Goal: Ask a question: Seek information or help from site administrators or community

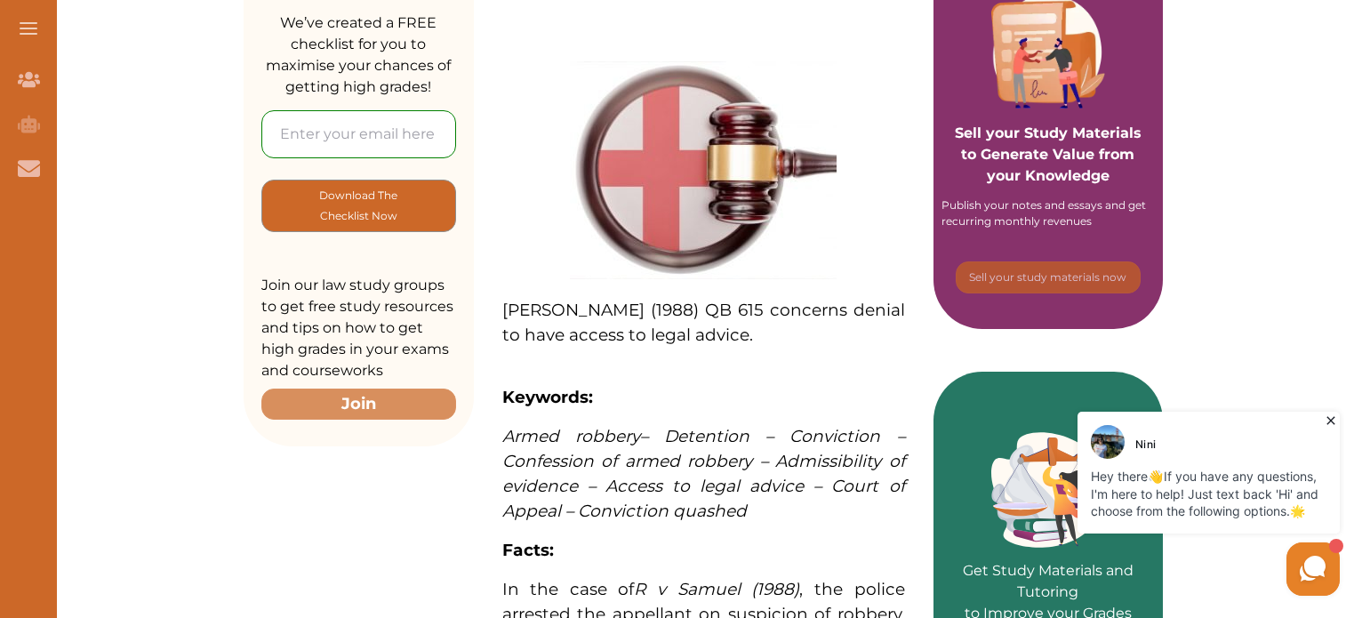
scroll to position [340, 0]
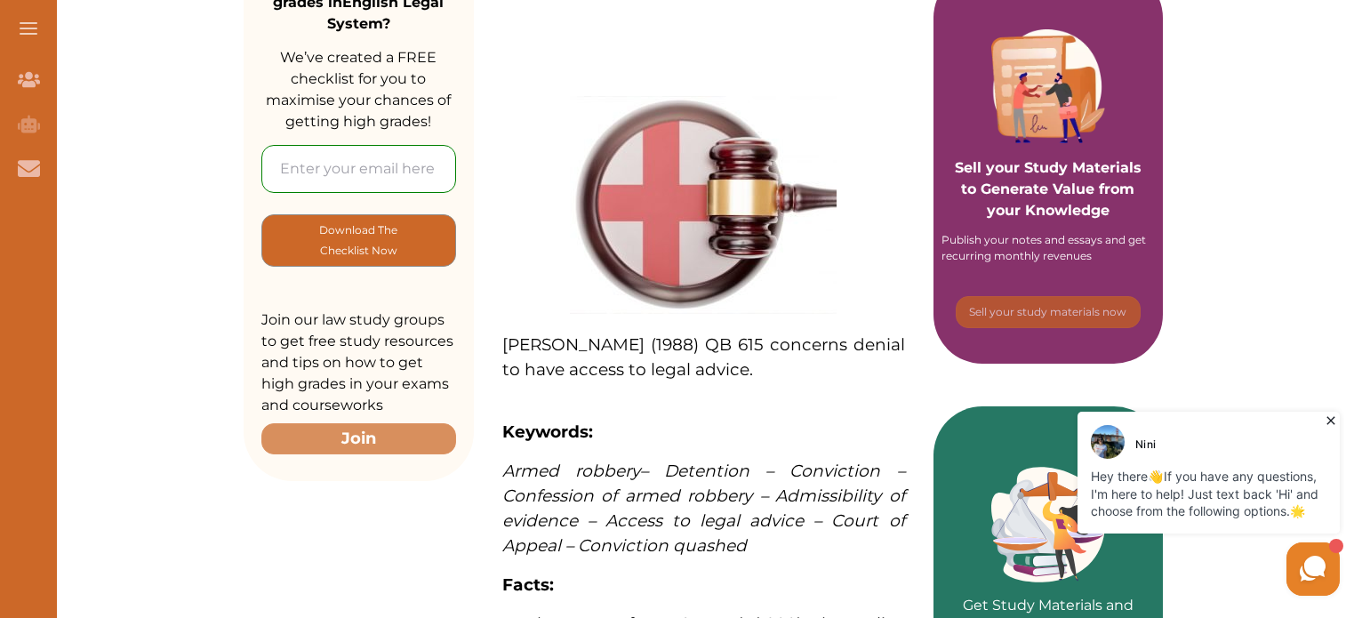
click at [1305, 584] on icon at bounding box center [1313, 569] width 34 height 34
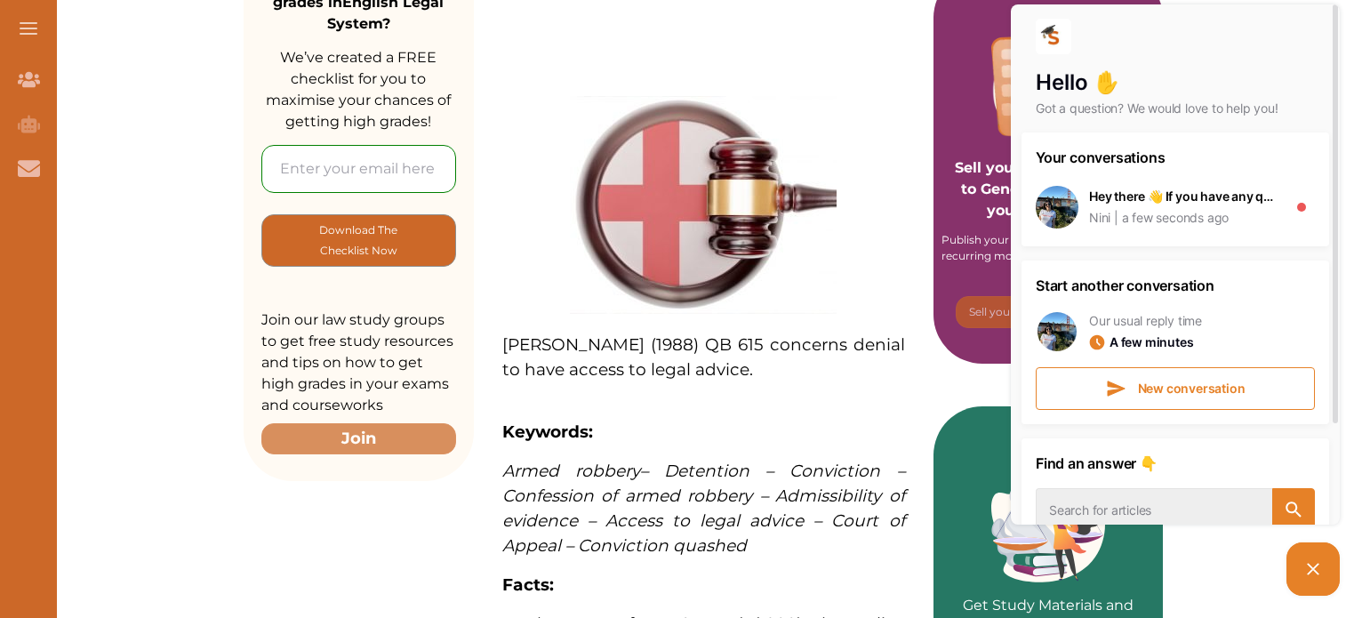
click at [1179, 249] on div "Your conversations Hey there 👋 If you have any questions, I'm here to help! Jus…" at bounding box center [1175, 278] width 308 height 292
click at [1237, 213] on div "Nini a few seconds ago" at bounding box center [1183, 218] width 188 height 18
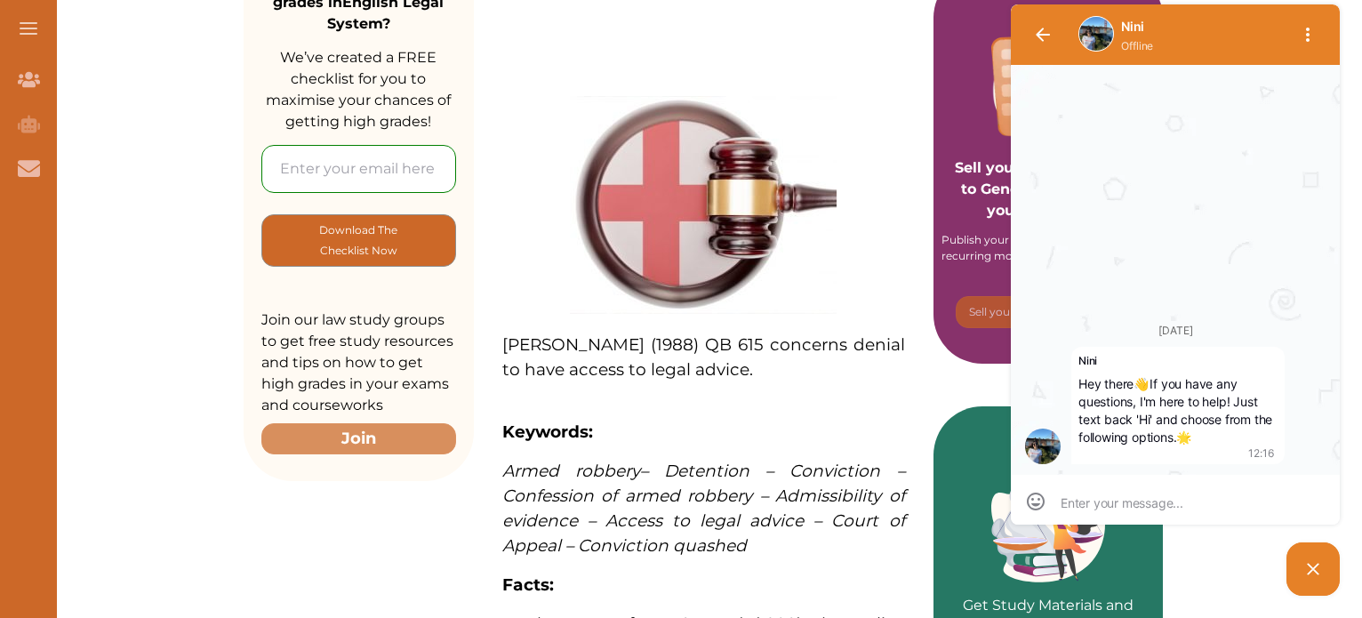
scroll to position [0, 0]
type textarea "w"
type textarea "wh"
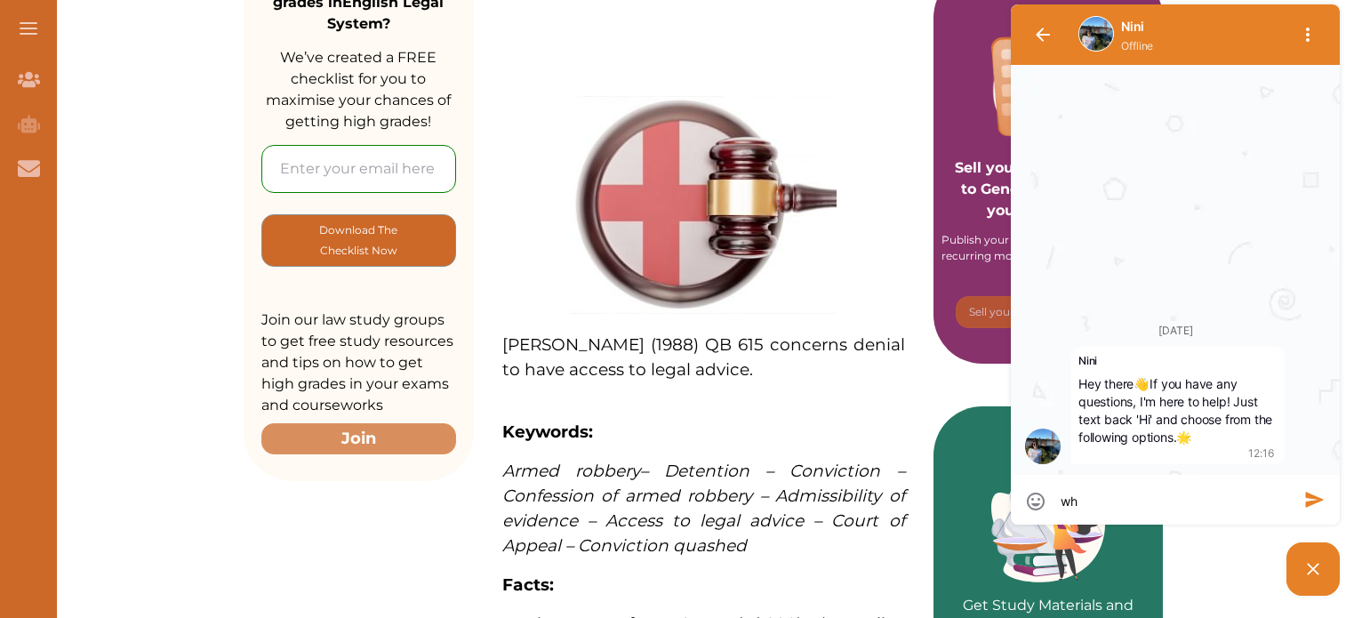
type textarea "who"
type textarea "whos"
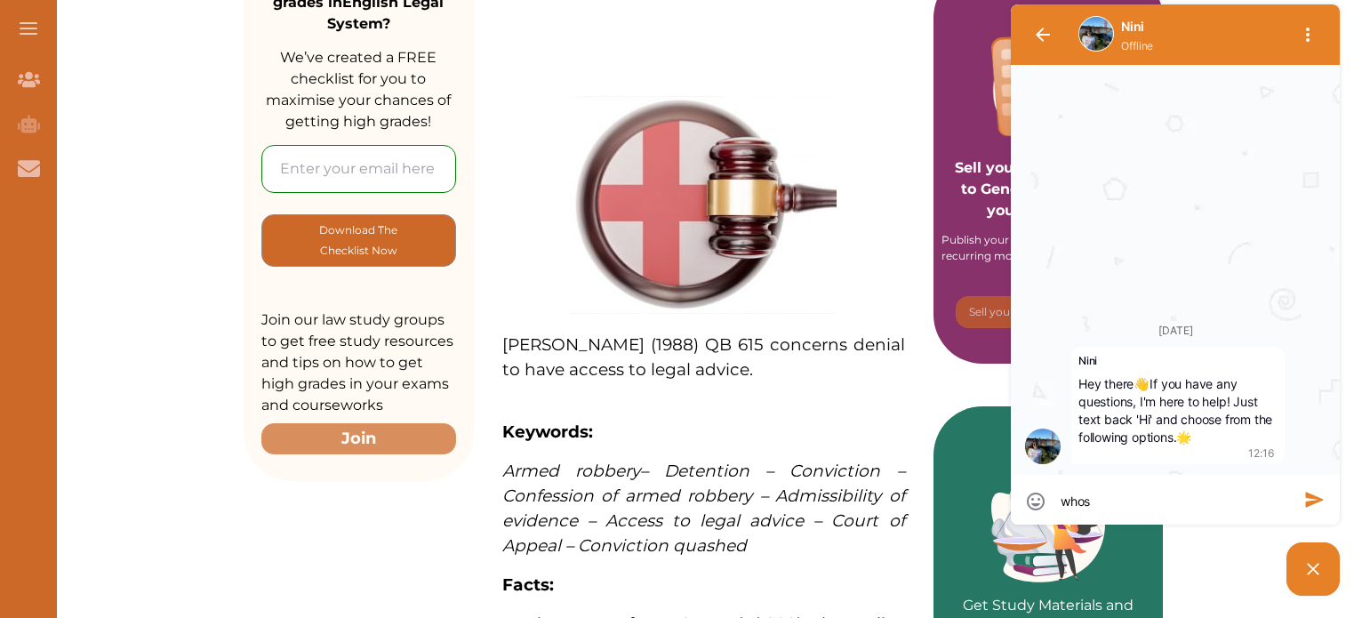
type textarea "whos"
type textarea "whos w"
type textarea "whos wi"
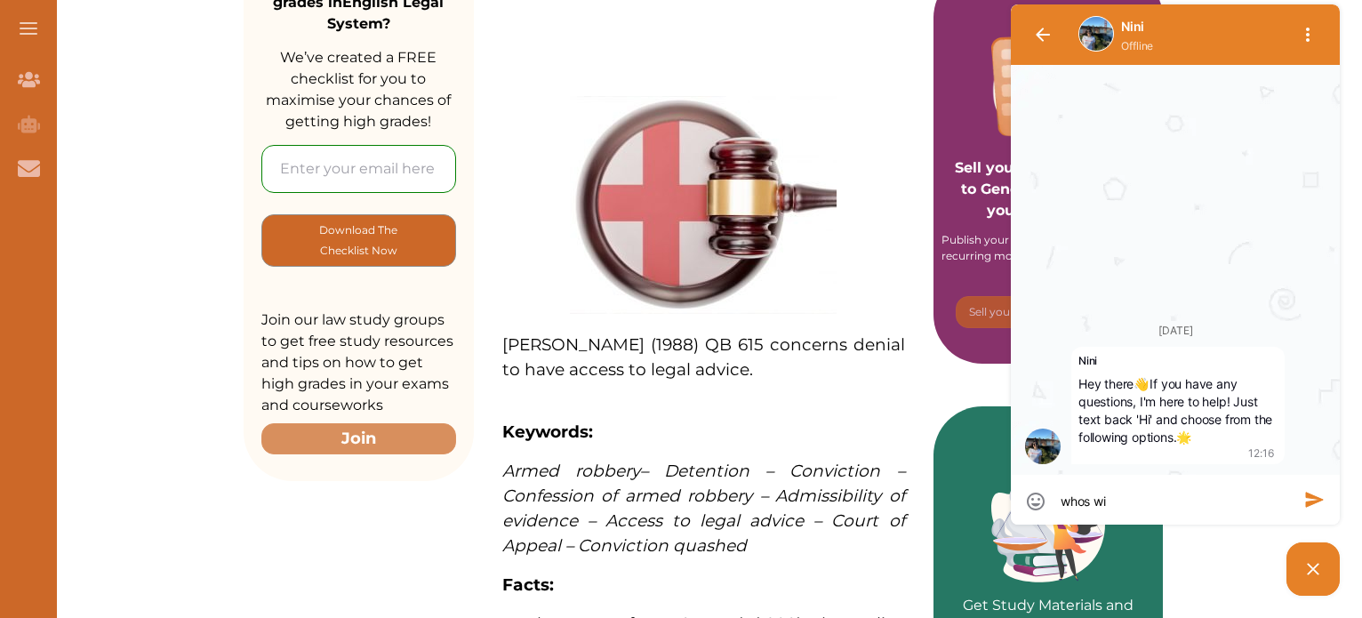
type textarea "whos wii"
type textarea "whos wiin"
type textarea "whos wiini"
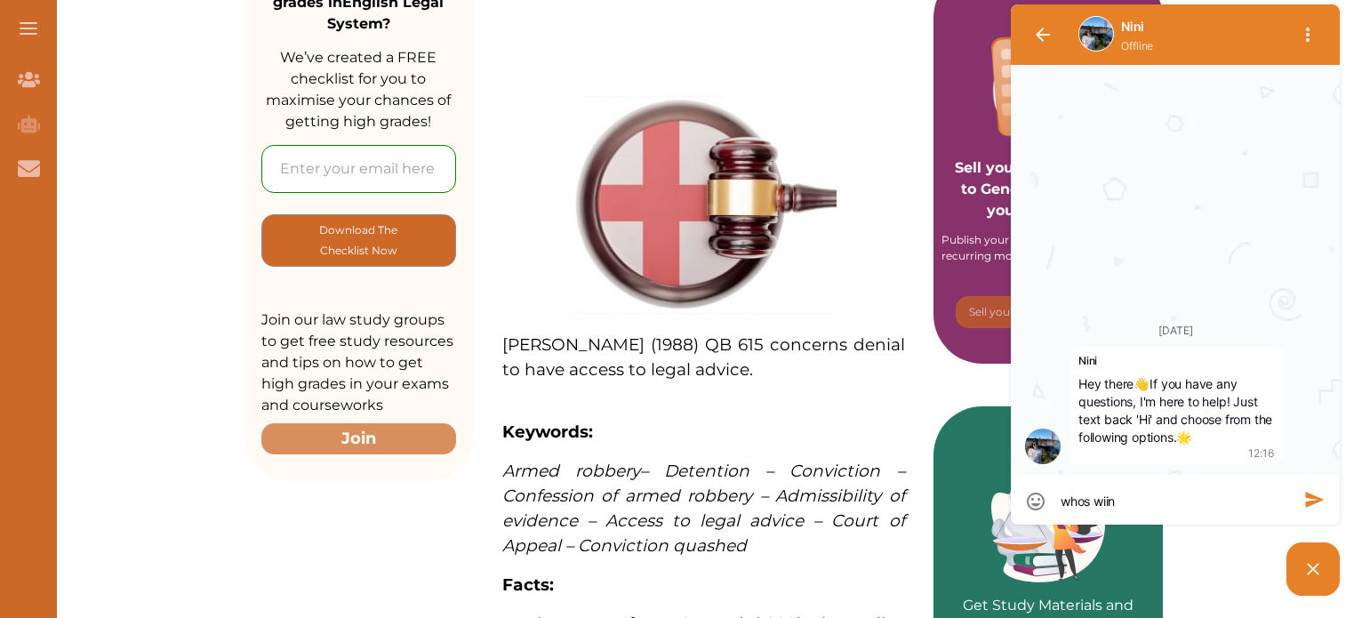
type textarea "whos wiini"
type textarea "whos wiinin"
type textarea "whos wiining"
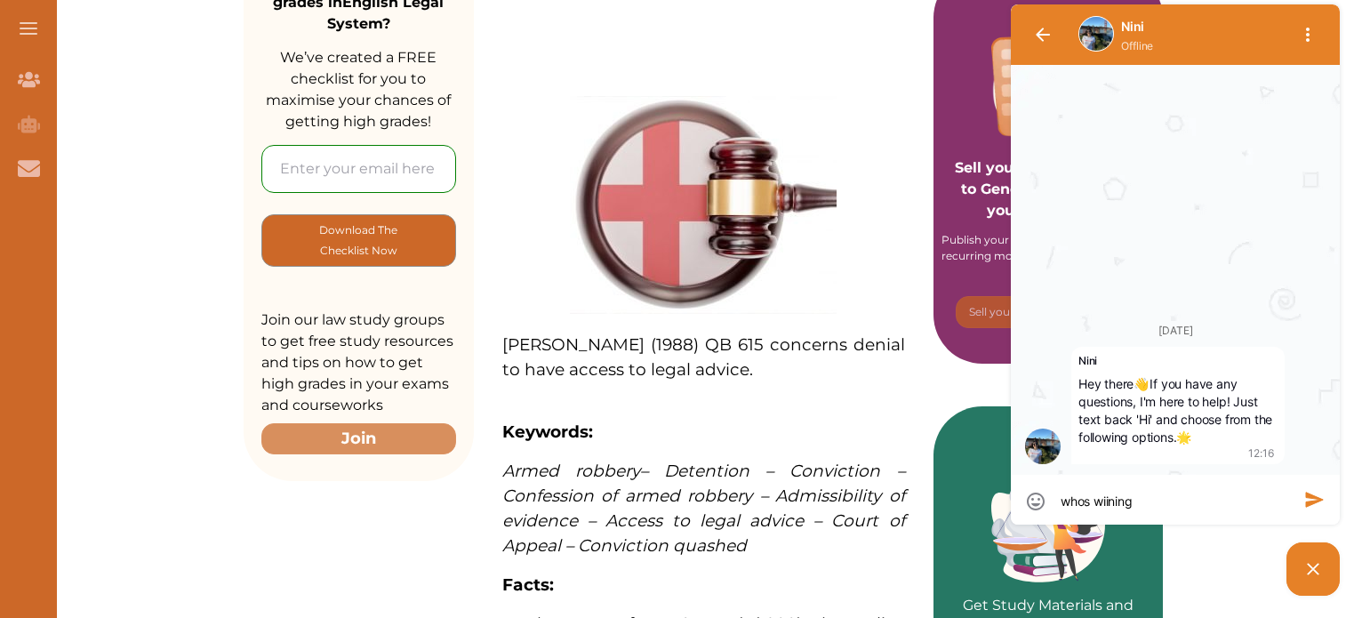
type textarea "whos wiining"
type textarea "whos wiining t"
type textarea "whos wiining th"
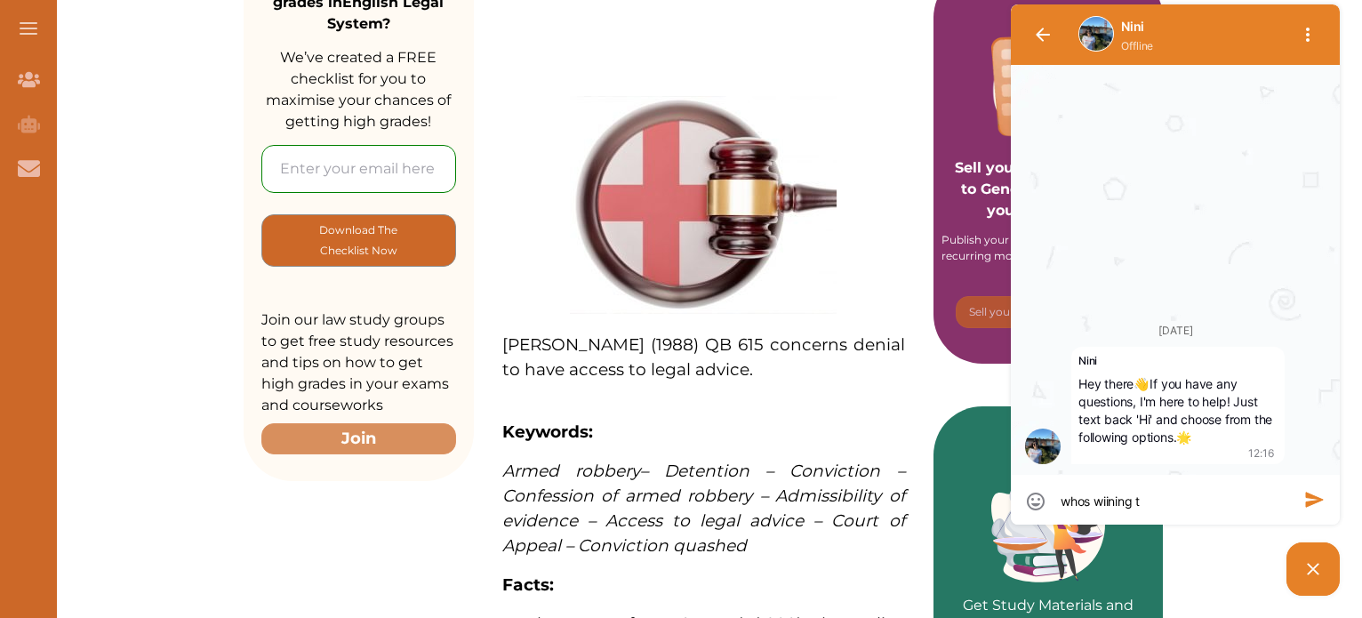
type textarea "whos wiining th"
type textarea "whos wiining the"
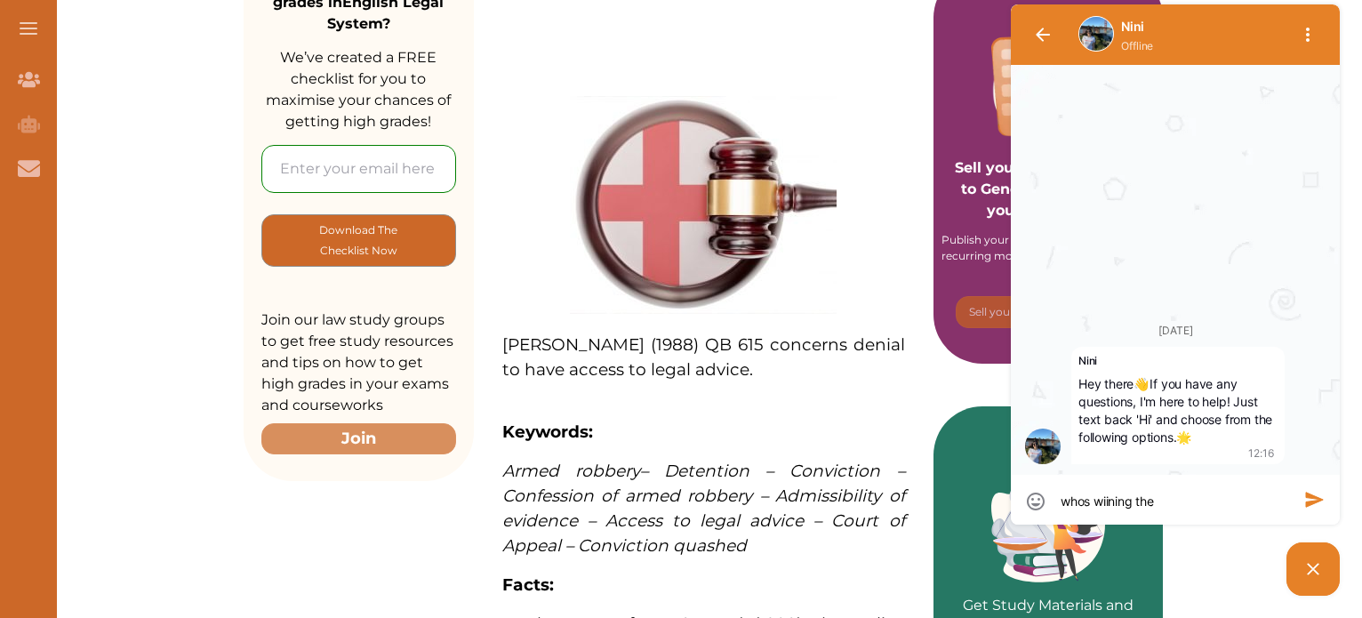
type textarea "whos wiining the e"
type textarea "whos wiining the eu"
type textarea "whos wiining the eur"
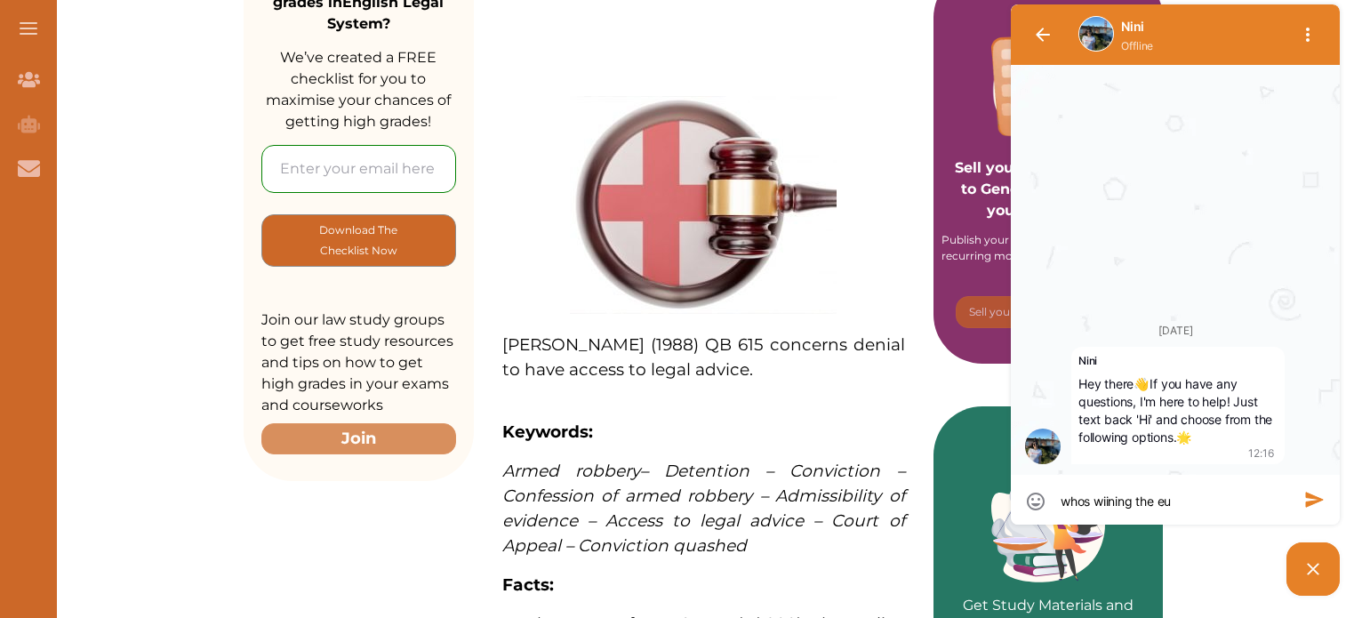
type textarea "whos wiining the eur"
type textarea "whos wiining the euro"
type textarea "whos wiining the europ"
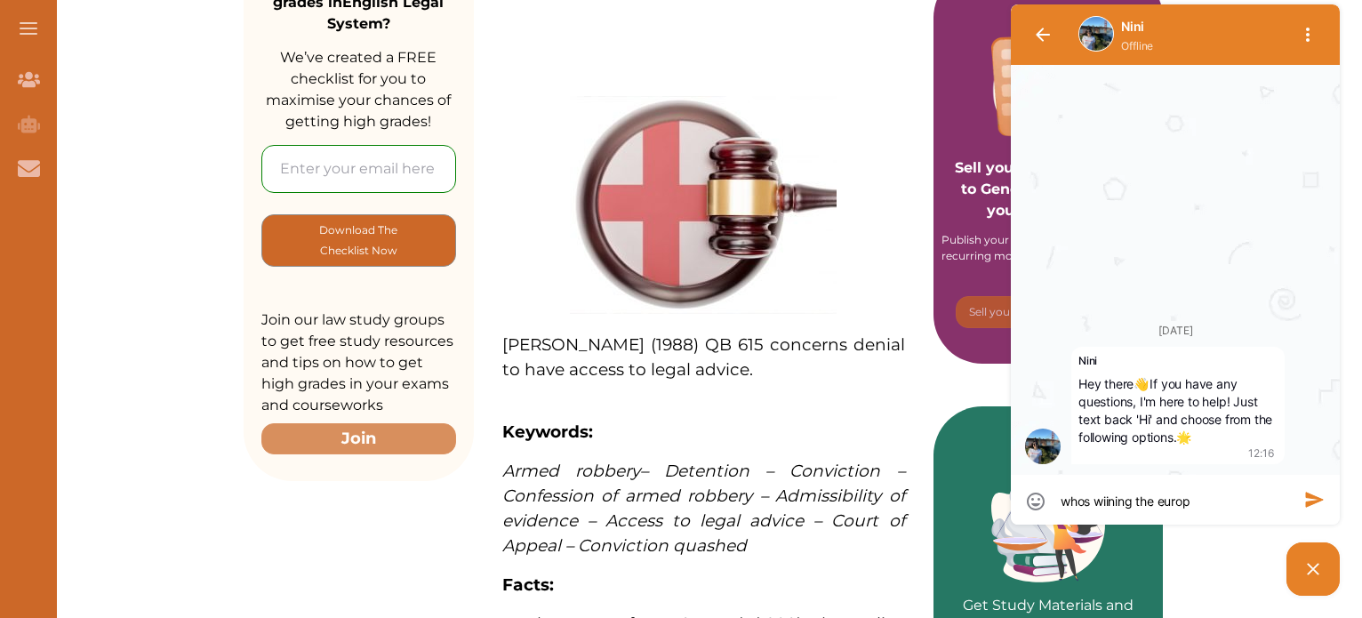
type textarea "whos wiining the europa"
type textarea "whos wiining the europa l"
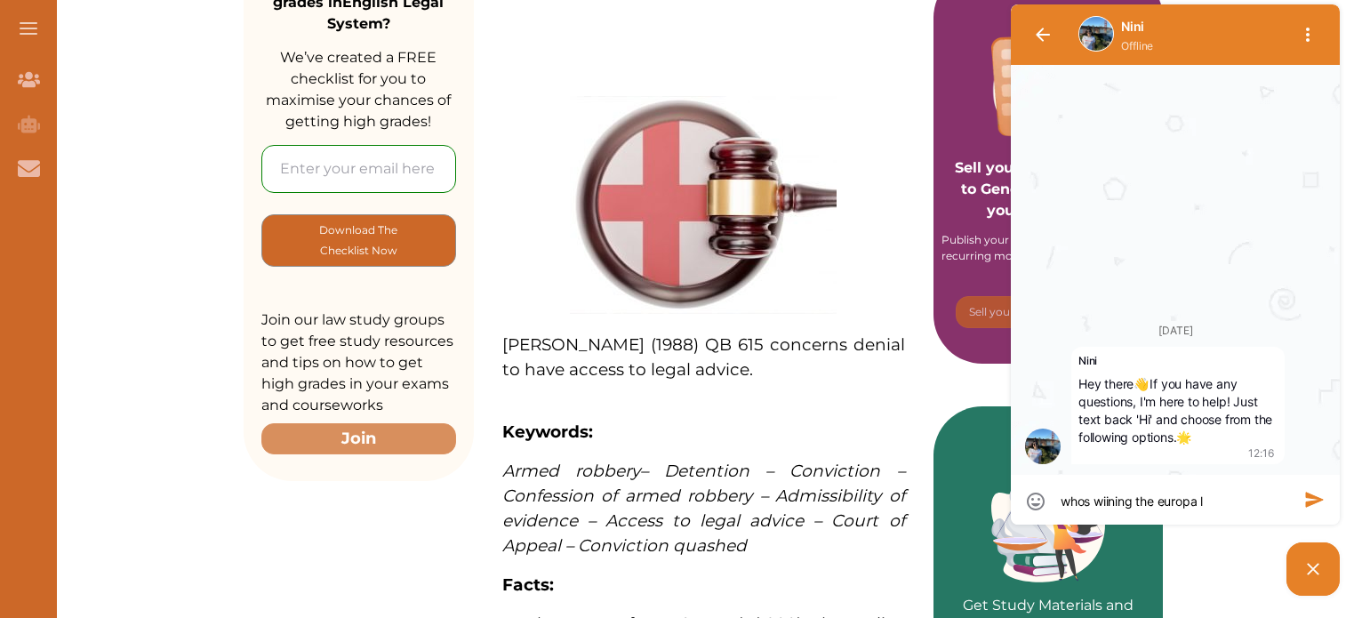
type textarea "whos wiining the europa l"
type textarea "whos wiining the europa le"
type textarea "whos wiining the europa lea"
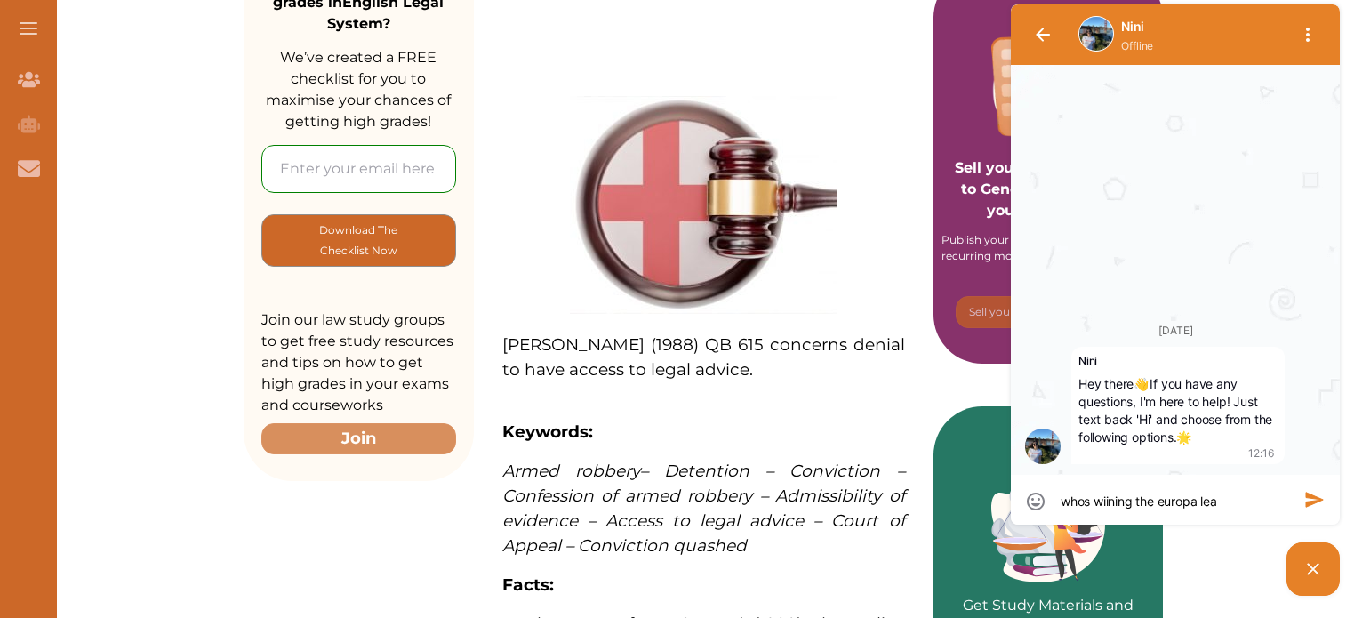
type textarea "whos wiining the europa leag"
type textarea "whos wiining the europa leagu"
type textarea "whos wiining the europa league"
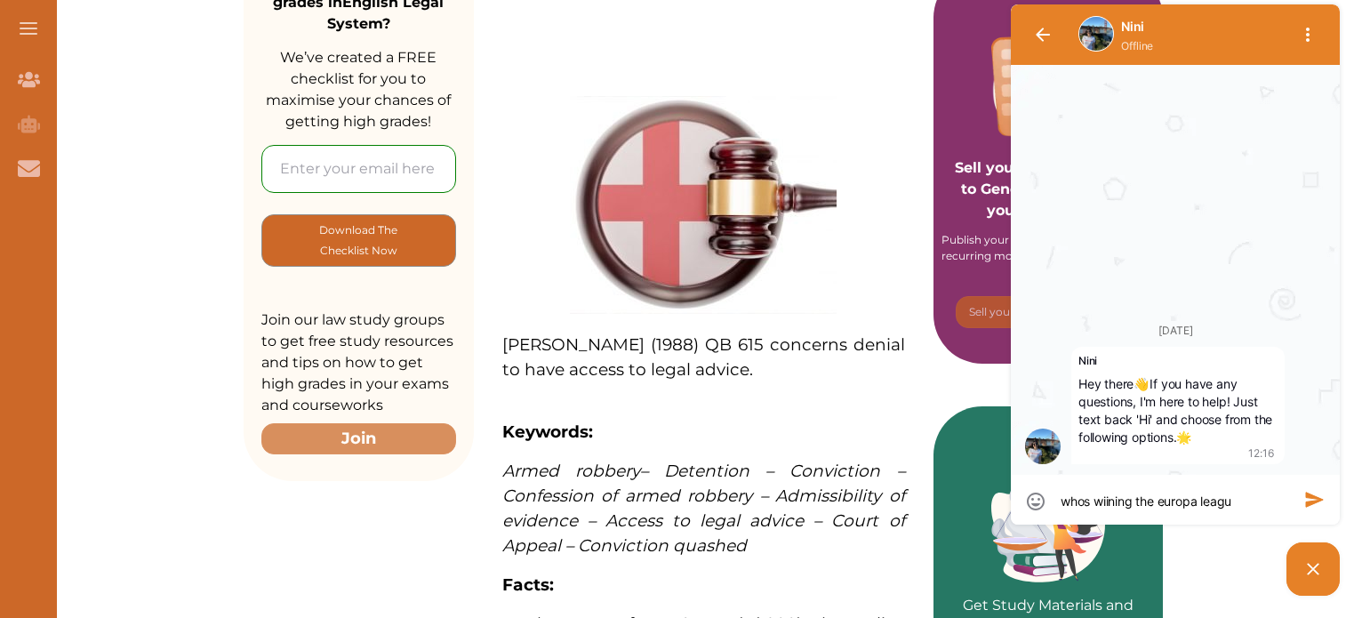
type textarea "whos wiining the europa league"
click at [1121, 508] on textarea "whos wiining the europa league" at bounding box center [1175, 501] width 229 height 18
type textarea "whos wiinng the europa league"
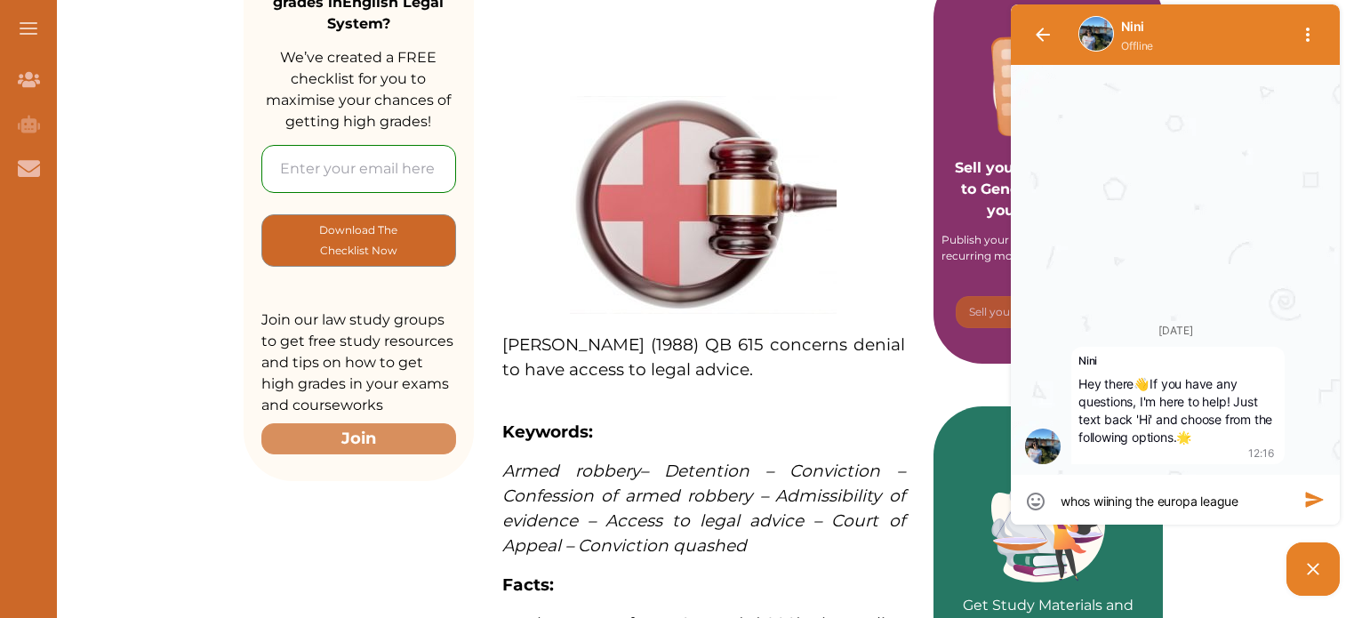
type textarea "whos wiinng the europa league"
type textarea "whos wiing the europa league"
type textarea "whos wing the europa league"
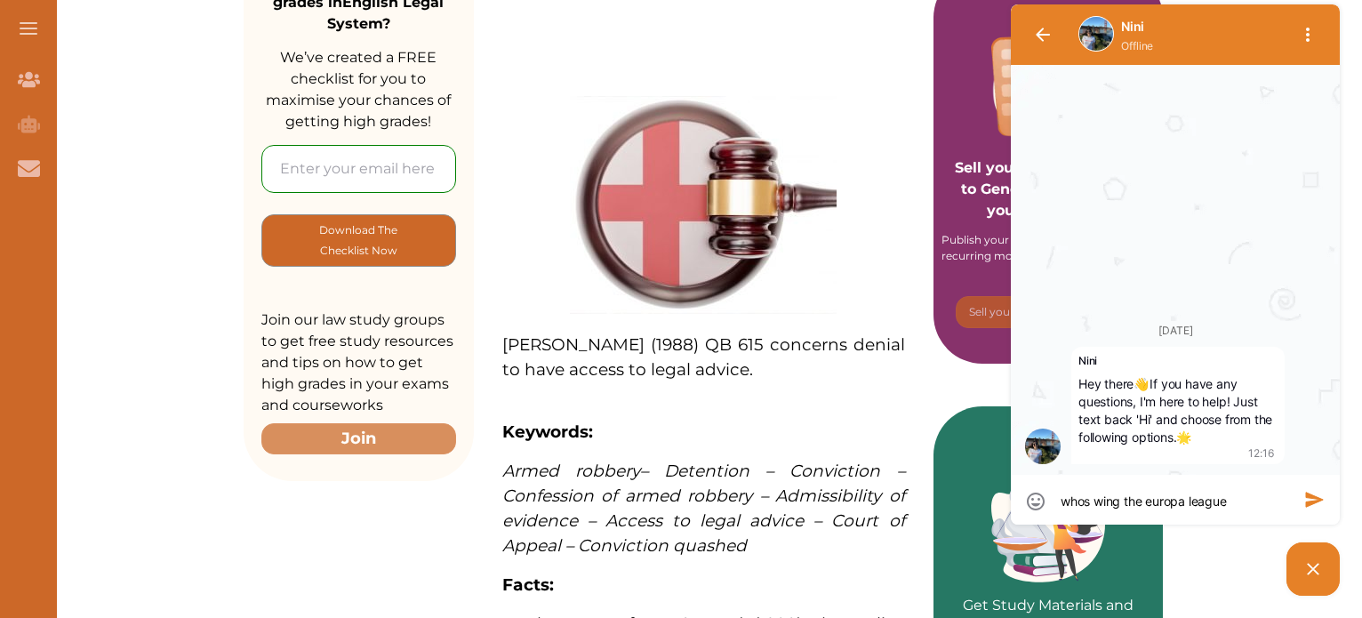
type textarea "whos winng the europa league"
type textarea "whos winnng the europa league"
type textarea "whos winning the europa league"
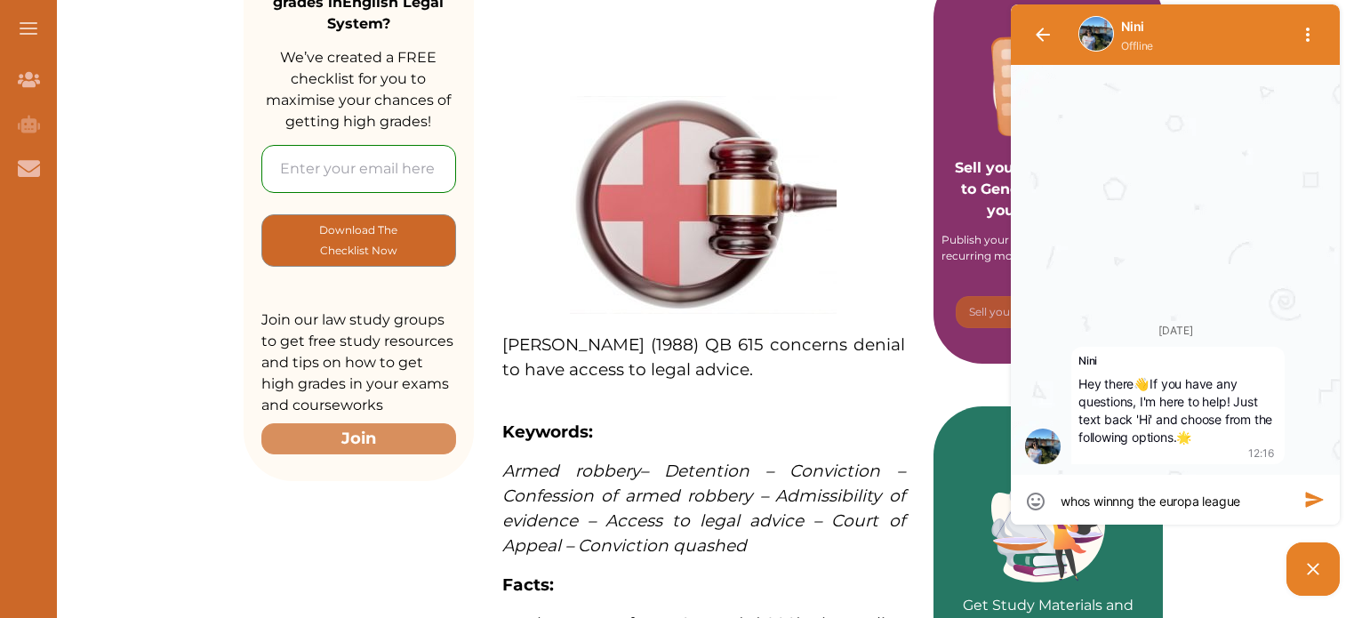
type textarea "whos winning the europa league"
type textarea "whos winninng the europa league"
type textarea "whos winninn the europa league"
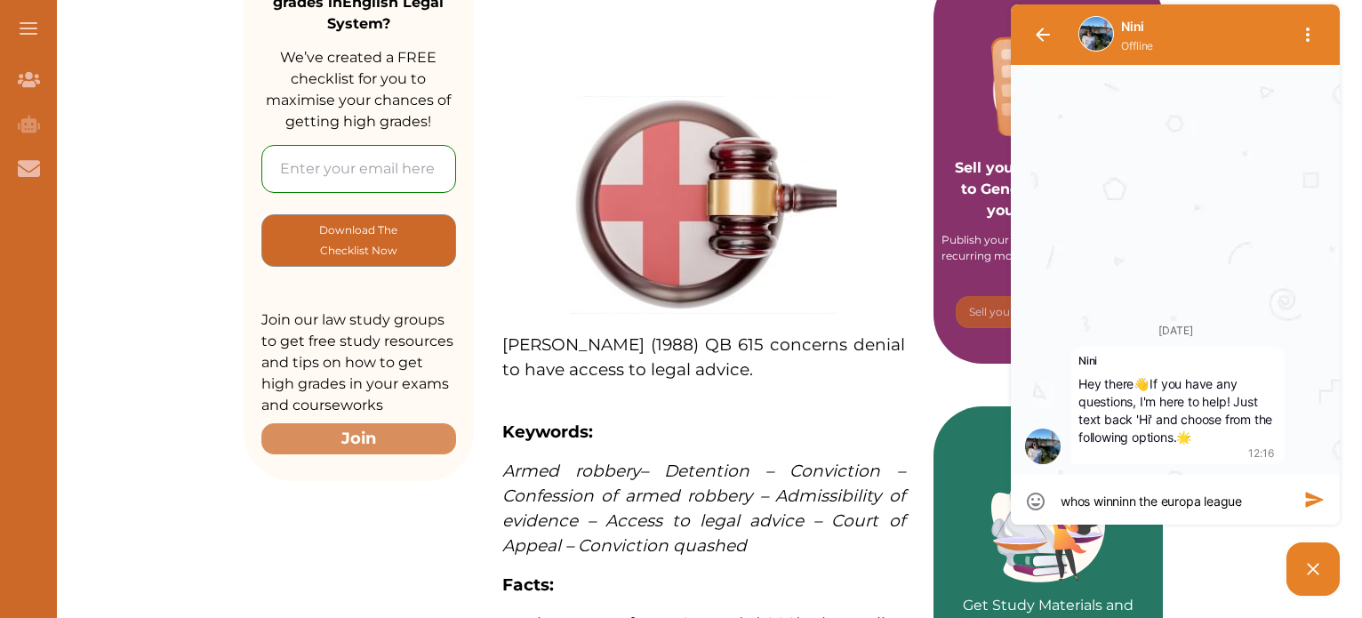
type textarea "whos winnin the europa league"
type textarea "whos winni the europa league"
type textarea "whos winn the europa league"
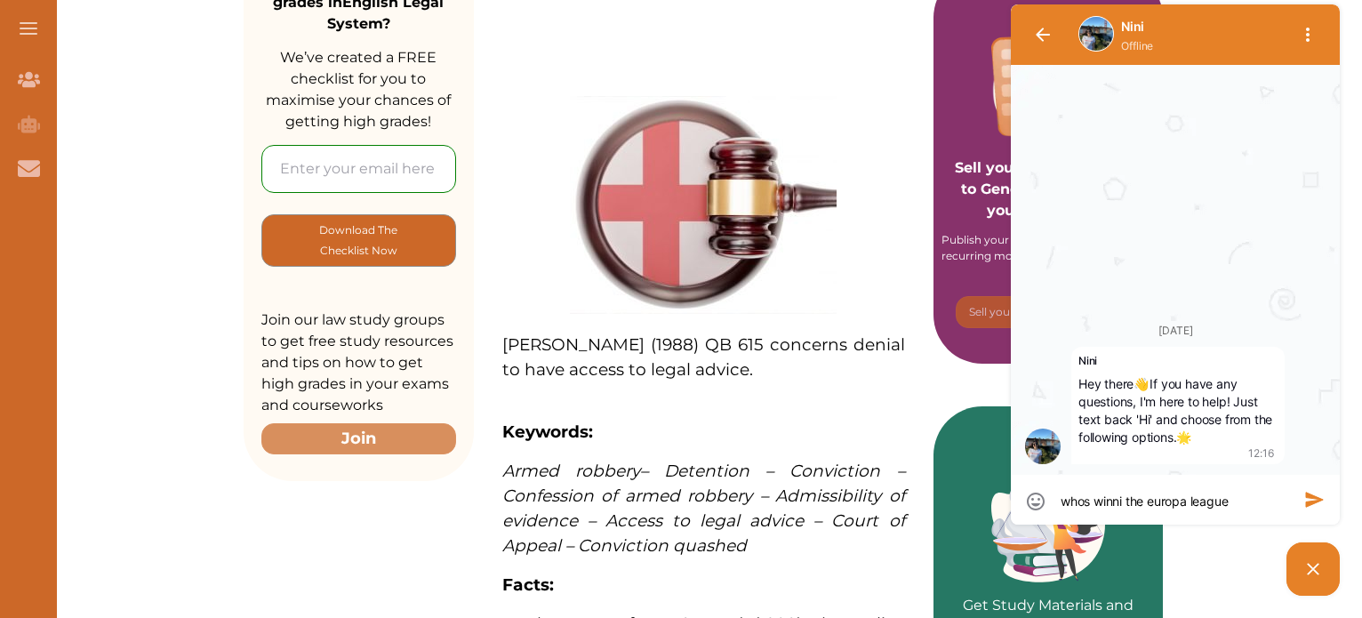
type textarea "whos winn the europa league"
type textarea "whos win the europa league"
type textarea "whos winn the europa league"
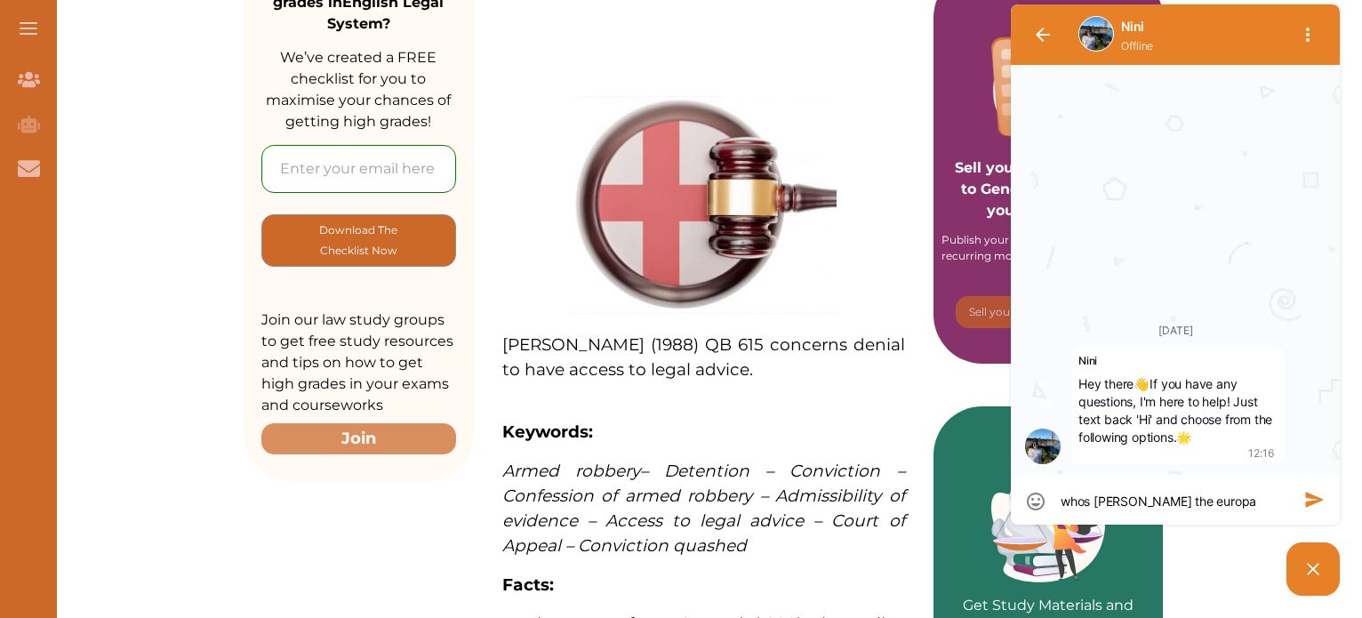
type textarea "whos winni the europa league"
type textarea "whos winnin the europa league"
type textarea "whos winning the europa league"
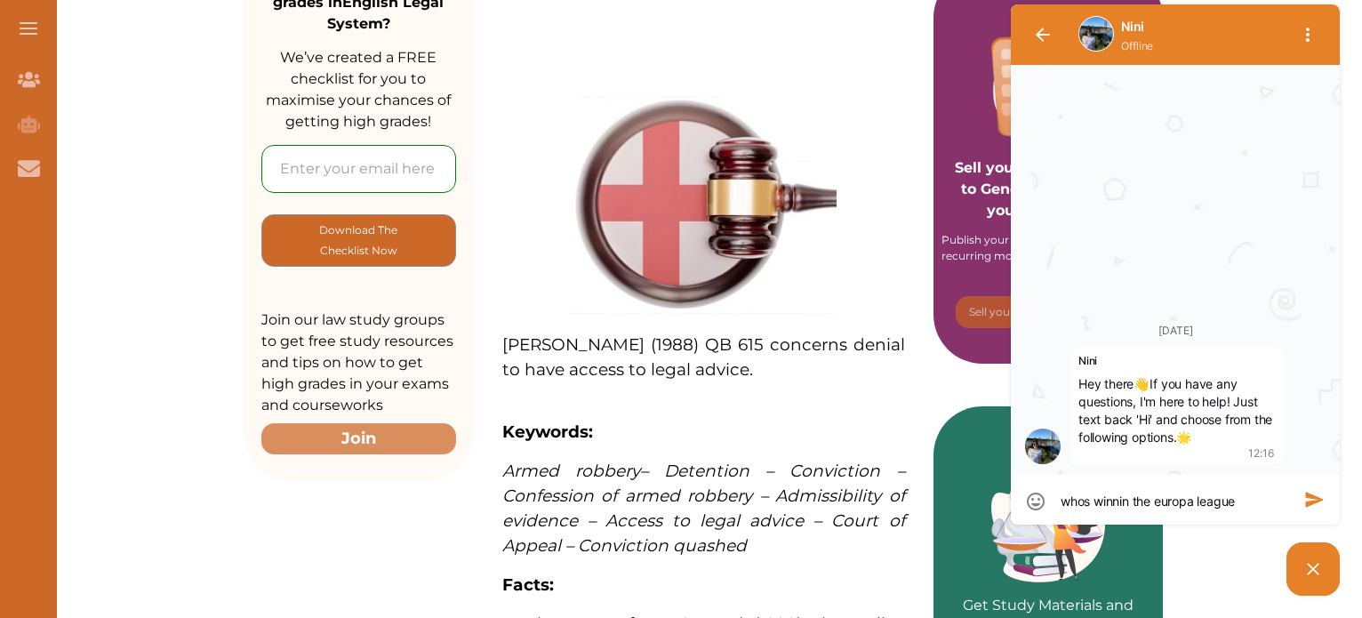
type textarea "whos winning the europa league"
click at [1318, 504] on icon "button" at bounding box center [1314, 499] width 21 height 21
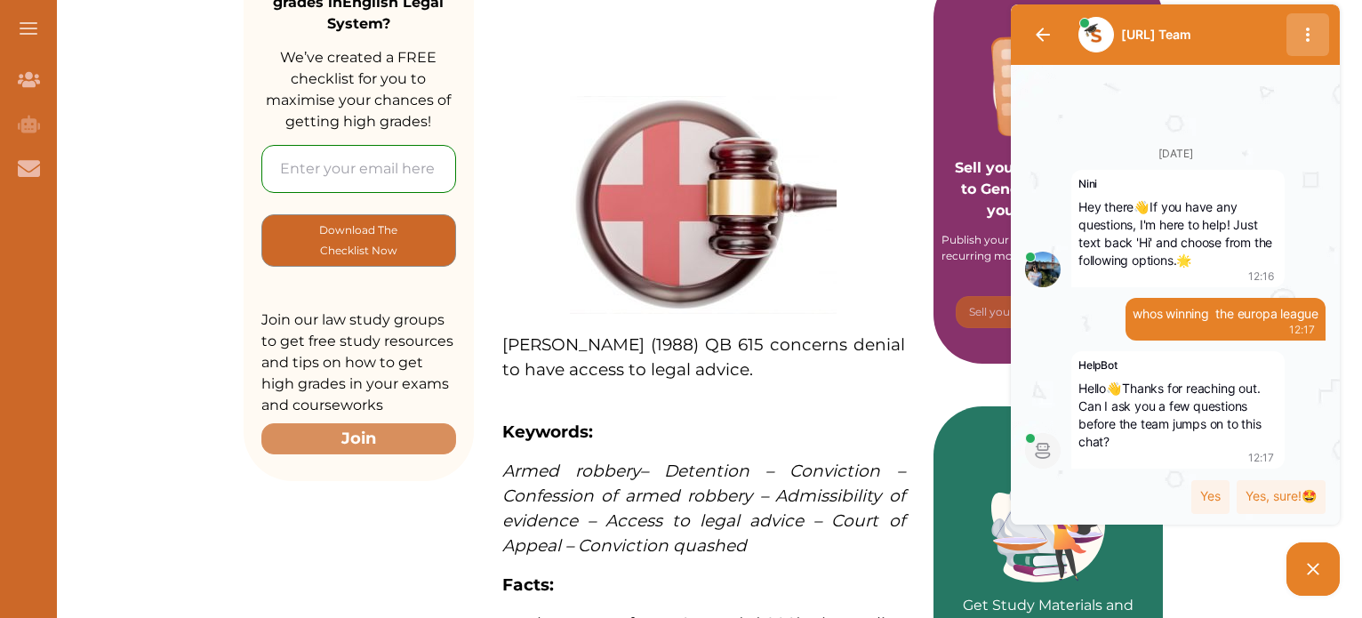
click at [1305, 36] on icon "button" at bounding box center [1307, 34] width 21 height 21
click at [1305, 35] on icon "button" at bounding box center [1307, 34] width 21 height 21
click at [1042, 24] on button "button" at bounding box center [1042, 34] width 43 height 43
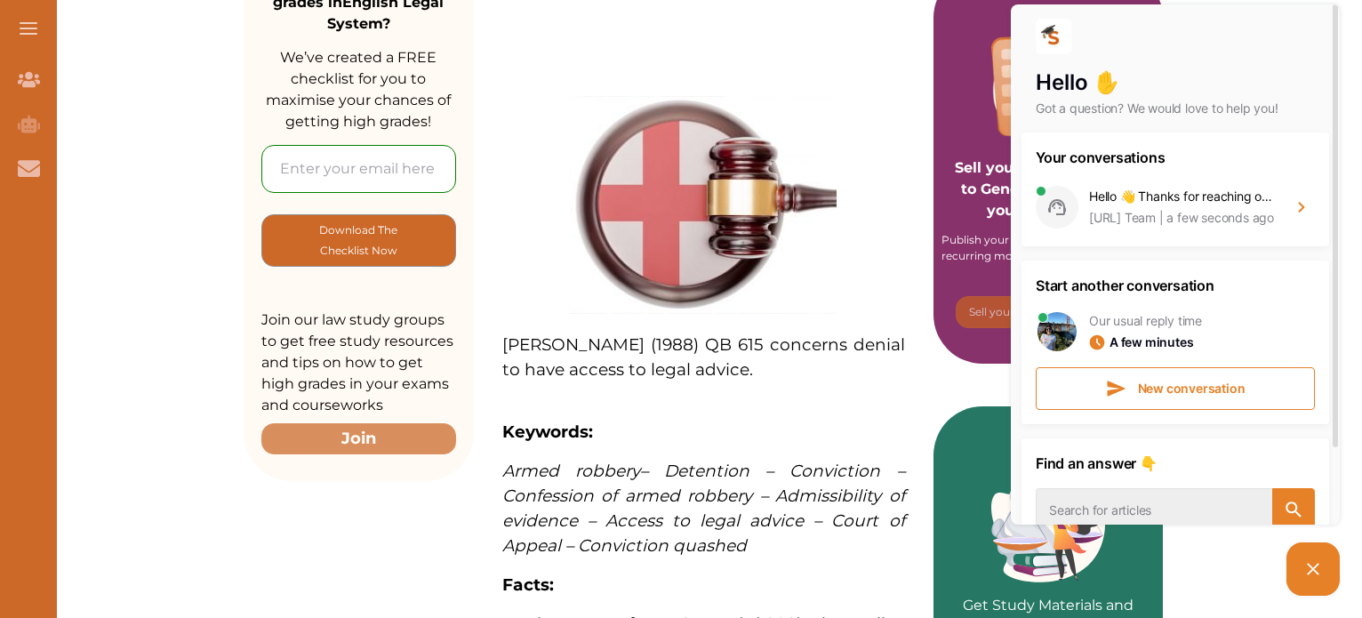
click at [935, 172] on div "Sell your Study Materials to Generate Value from your Knowledge Publish your no…" at bounding box center [1048, 166] width 230 height 395
click at [1344, 576] on div "Hello ✋ Got a question? We would love to help you! Your conversations Hello 👋 T…" at bounding box center [1175, 300] width 338 height 600
click at [1310, 564] on icon at bounding box center [1312, 568] width 21 height 21
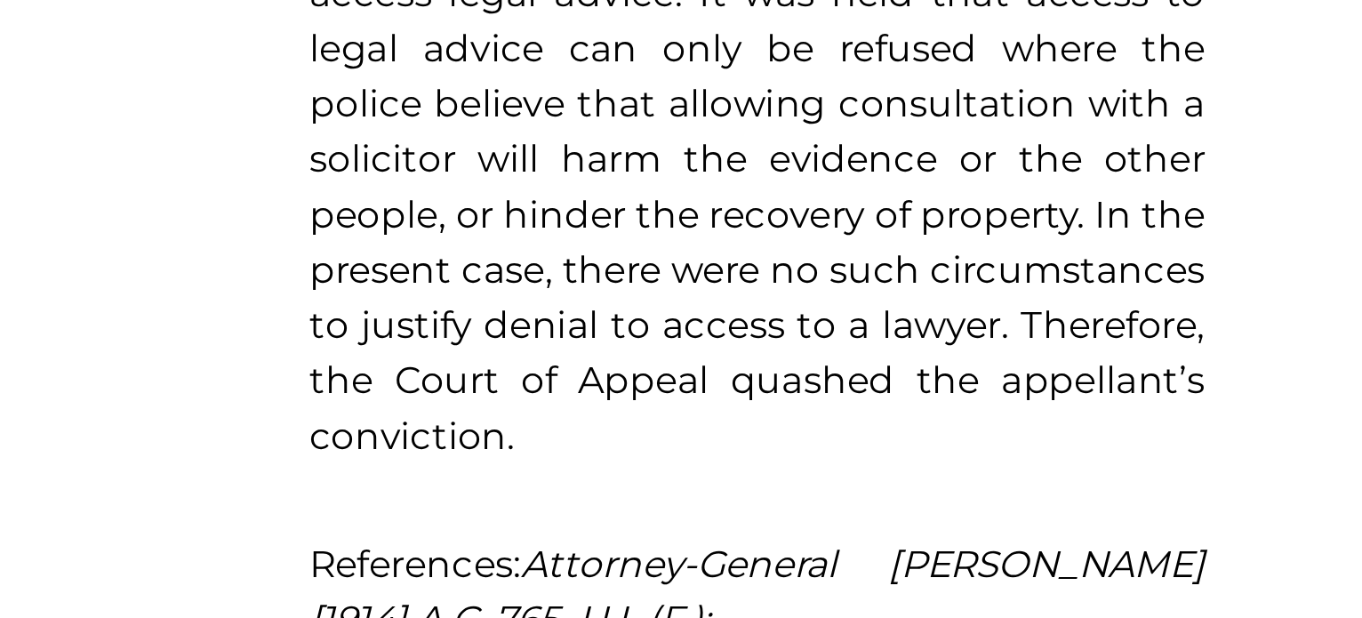
scroll to position [1059, 0]
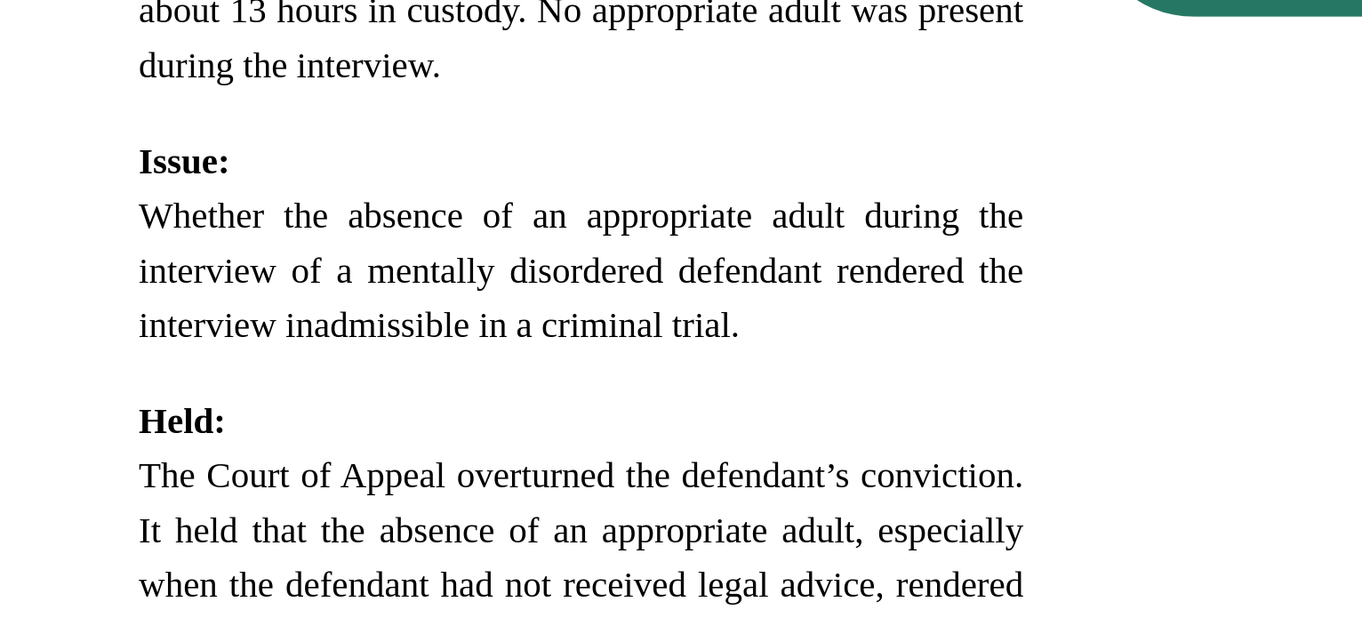
scroll to position [895, 0]
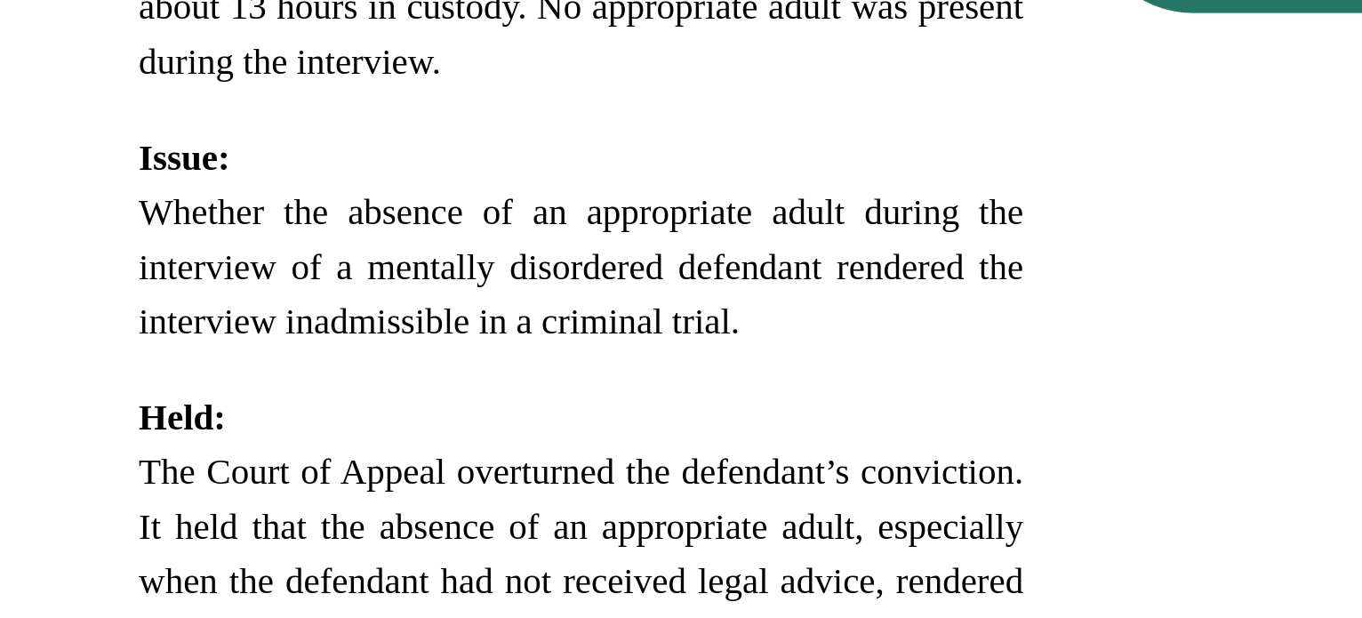
drag, startPoint x: 703, startPoint y: 460, endPoint x: 823, endPoint y: 468, distance: 120.3
click at [823, 539] on p "The Court of Appeal overturned the defendant’s conviction. It held that the abs…" at bounding box center [703, 613] width 403 height 149
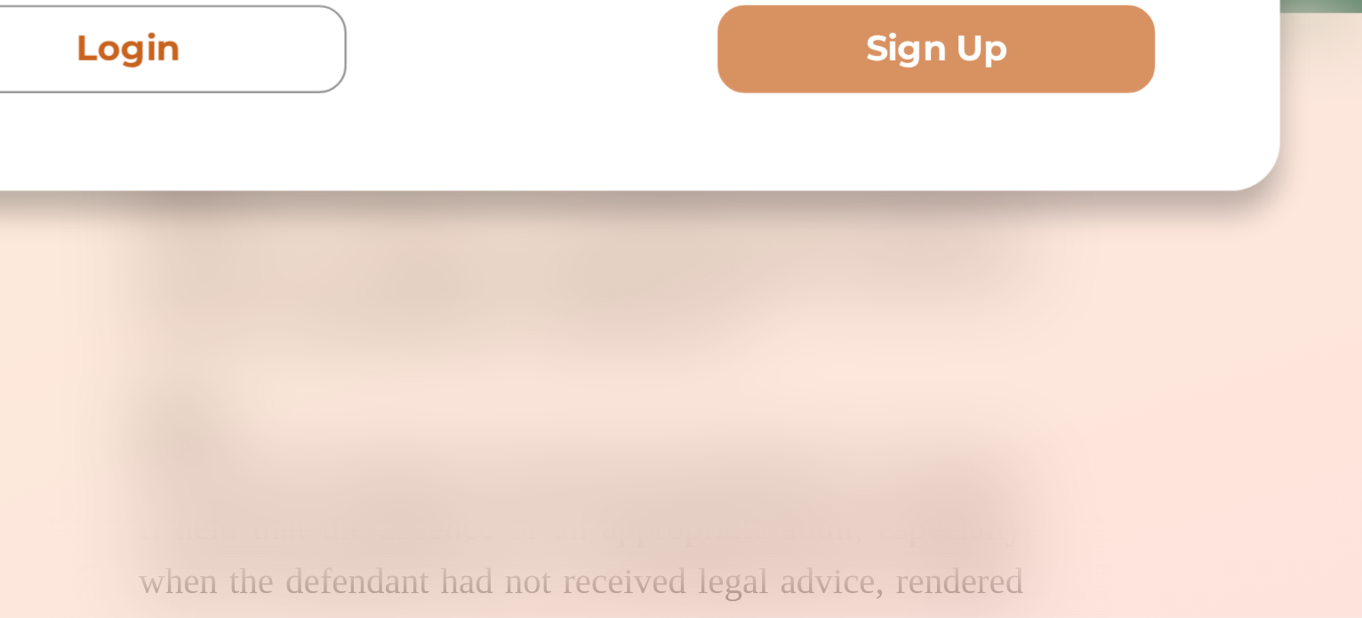
scroll to position [893, 0]
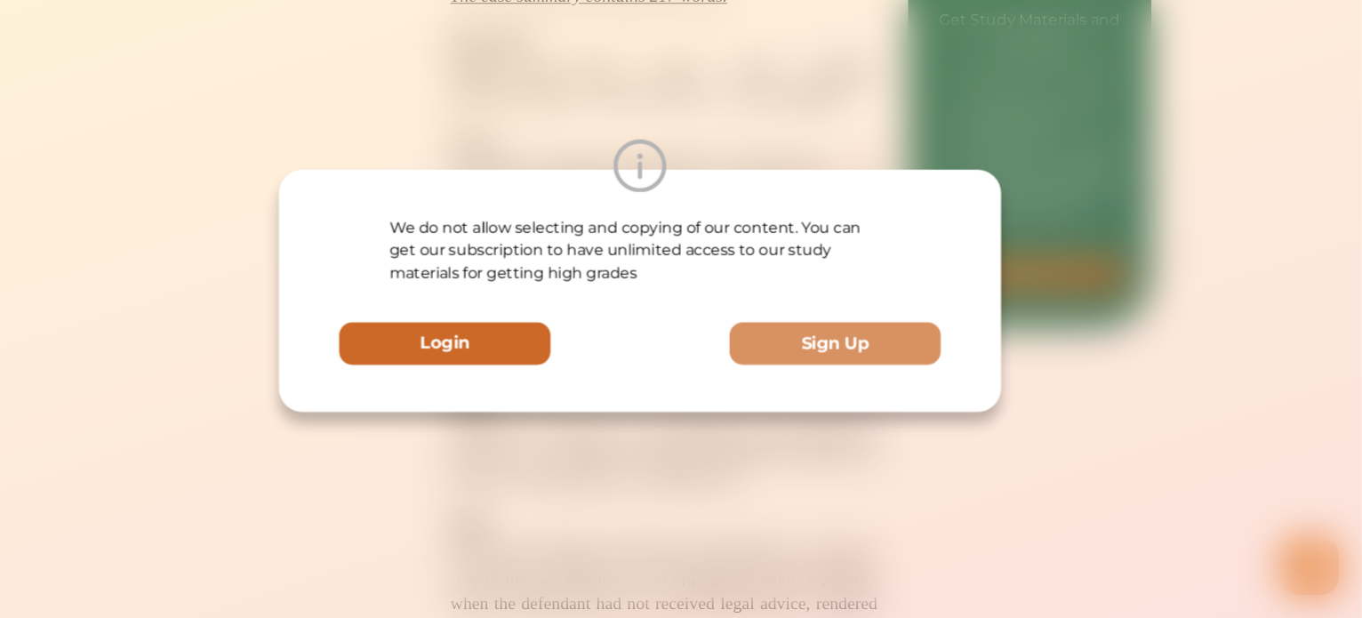
click at [539, 360] on button "Login" at bounding box center [496, 359] width 199 height 40
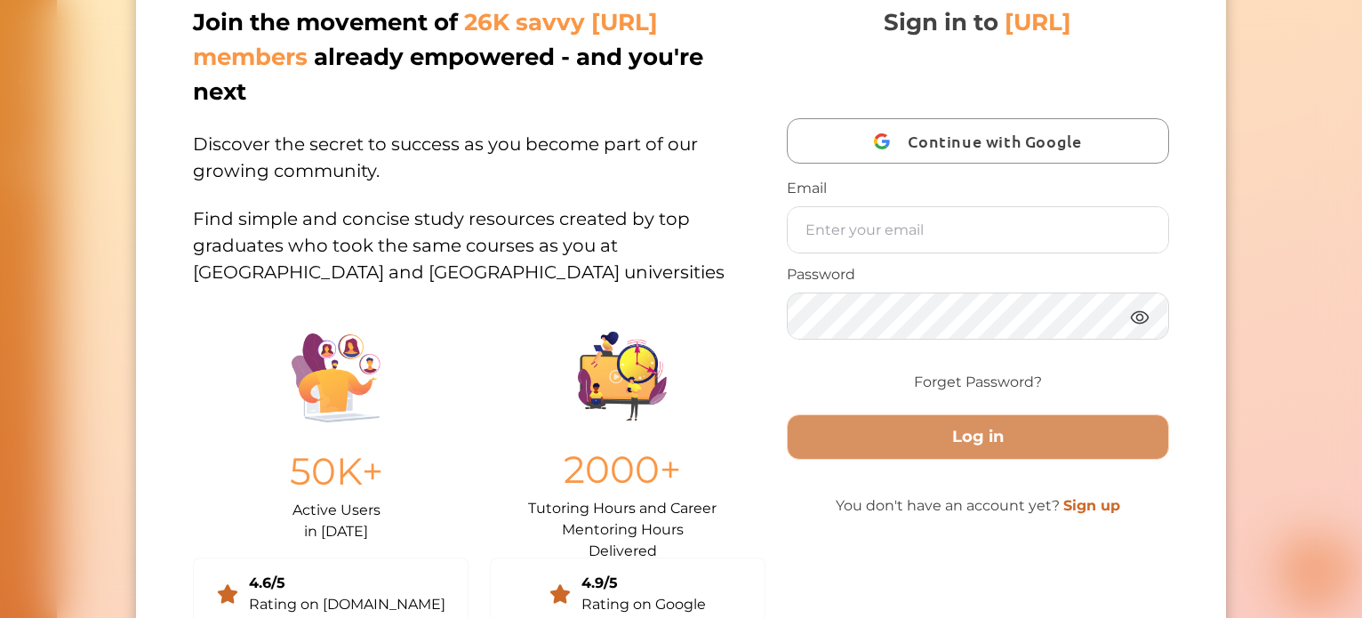
scroll to position [0, 0]
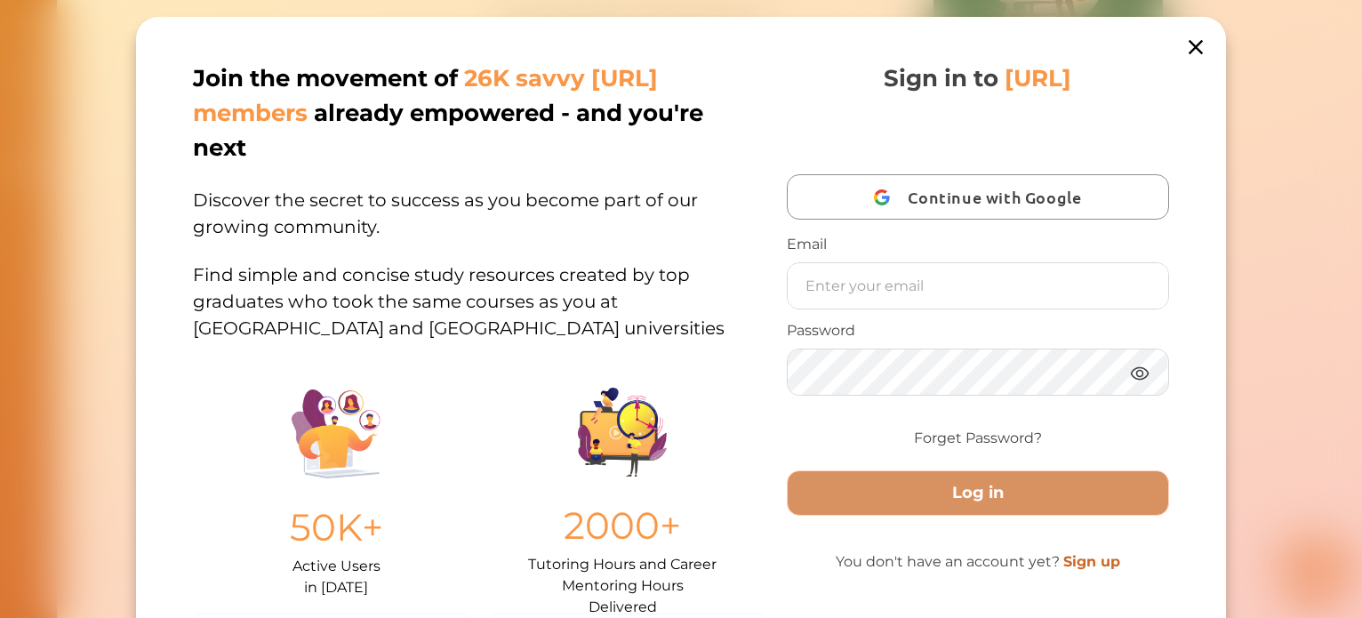
click at [1201, 47] on icon at bounding box center [1195, 47] width 25 height 25
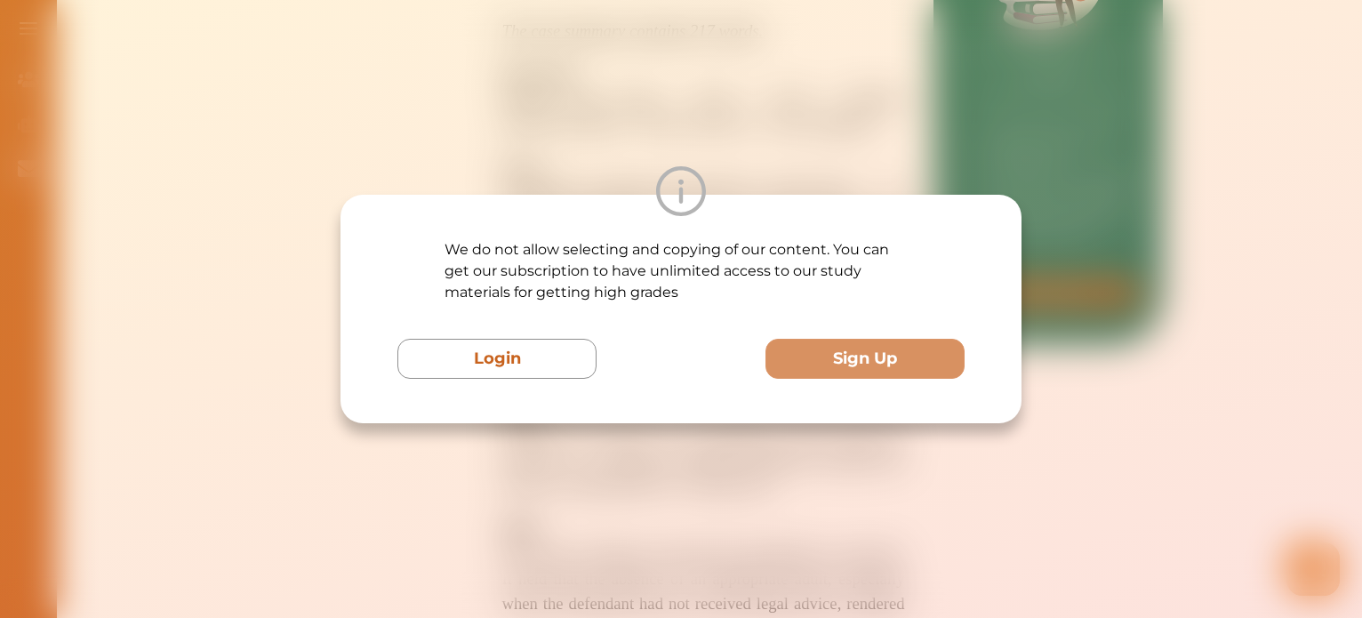
click at [1310, 151] on div "We do not allow selecting and copying of our content. You can get our subscript…" at bounding box center [681, 309] width 1362 height 618
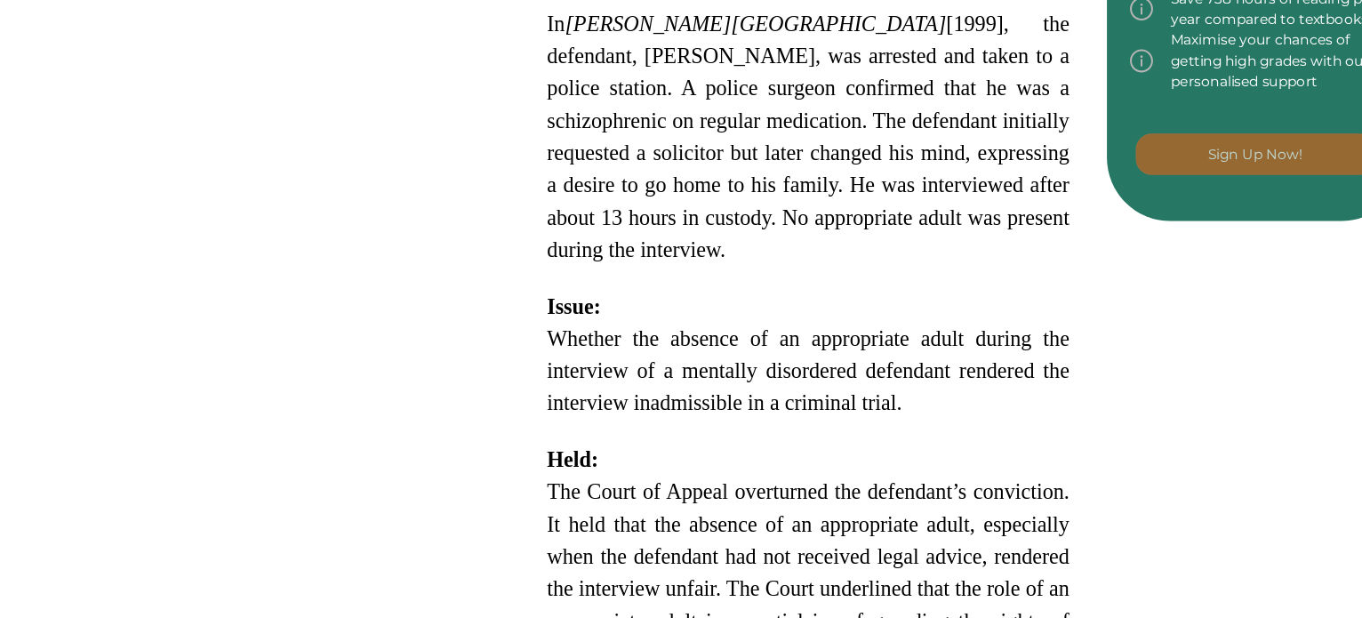
scroll to position [925, 0]
